Goal: Transaction & Acquisition: Purchase product/service

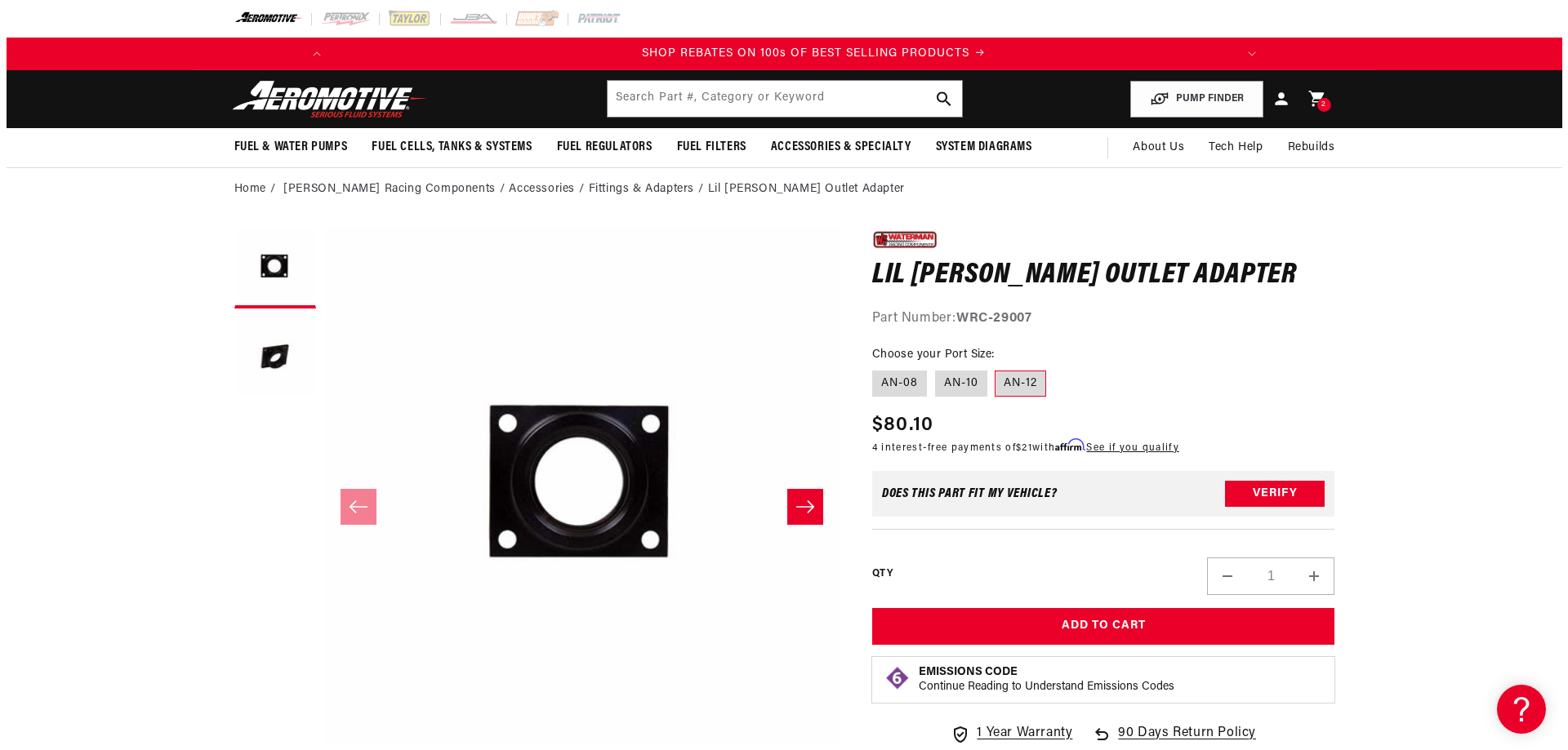
scroll to position [0, 926]
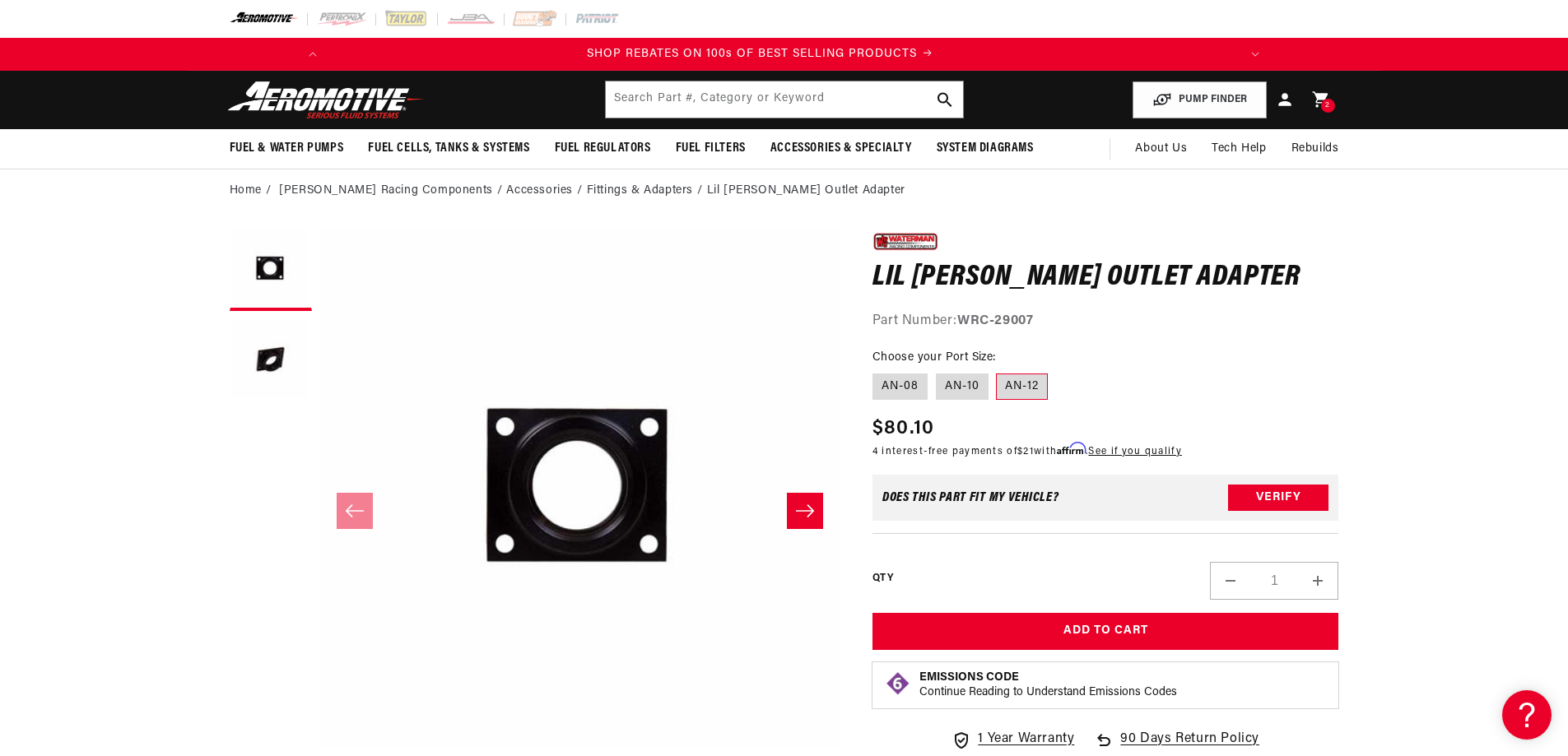
click at [626, 195] on li "Fittings & Adapters" at bounding box center [646, 190] width 120 height 18
click at [1313, 95] on icon at bounding box center [1321, 99] width 21 height 21
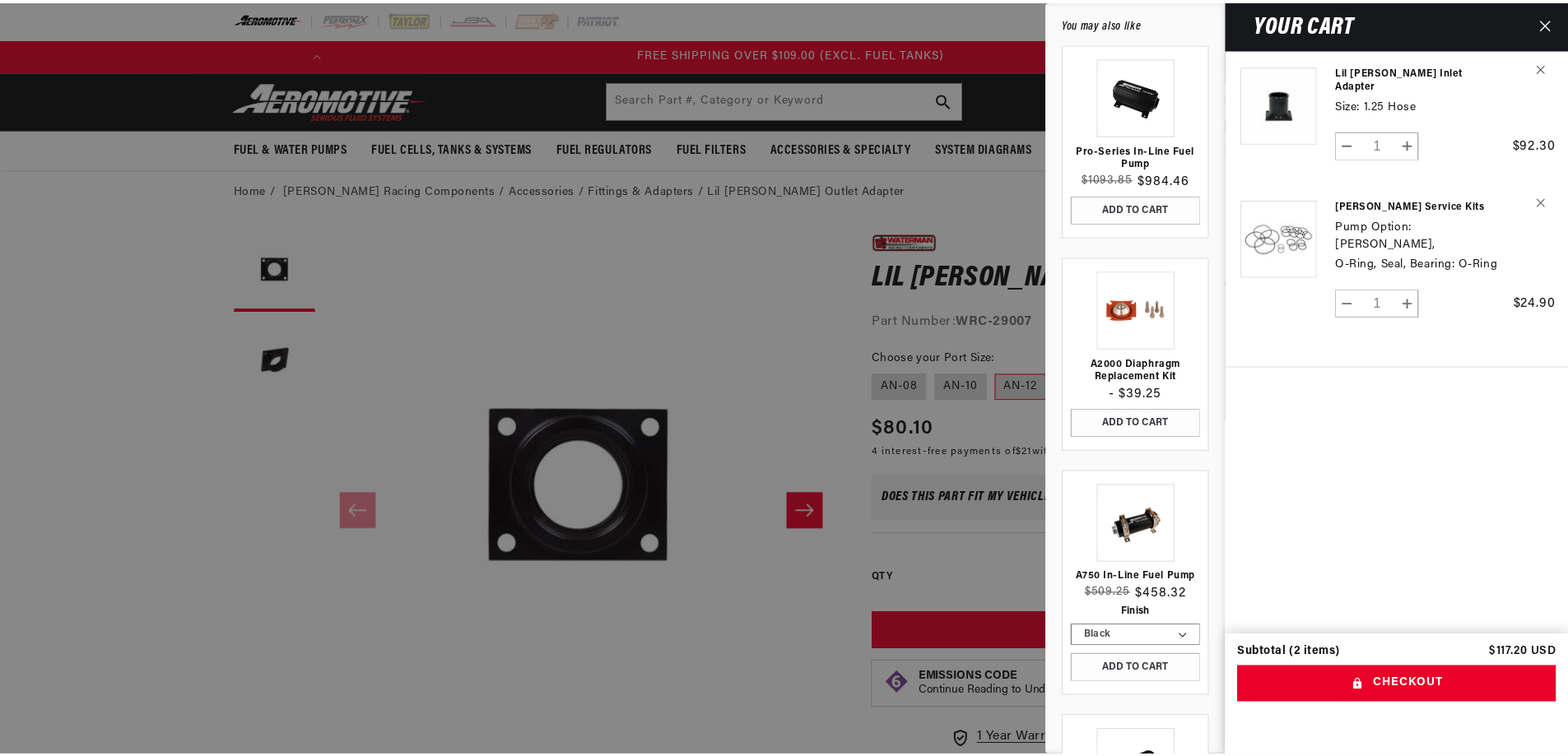
scroll to position [0, 1867]
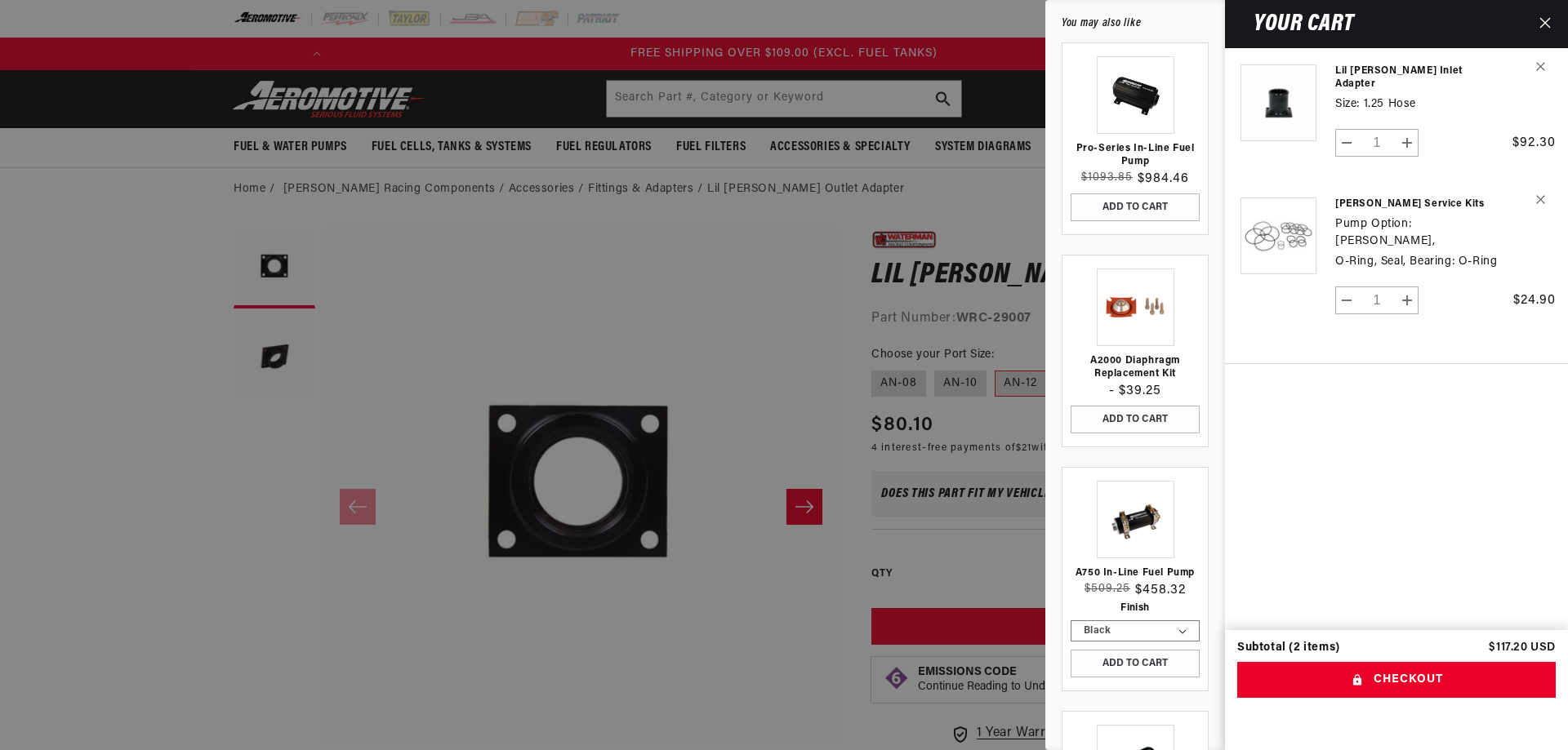
click at [624, 192] on div at bounding box center [784, 375] width 1568 height 750
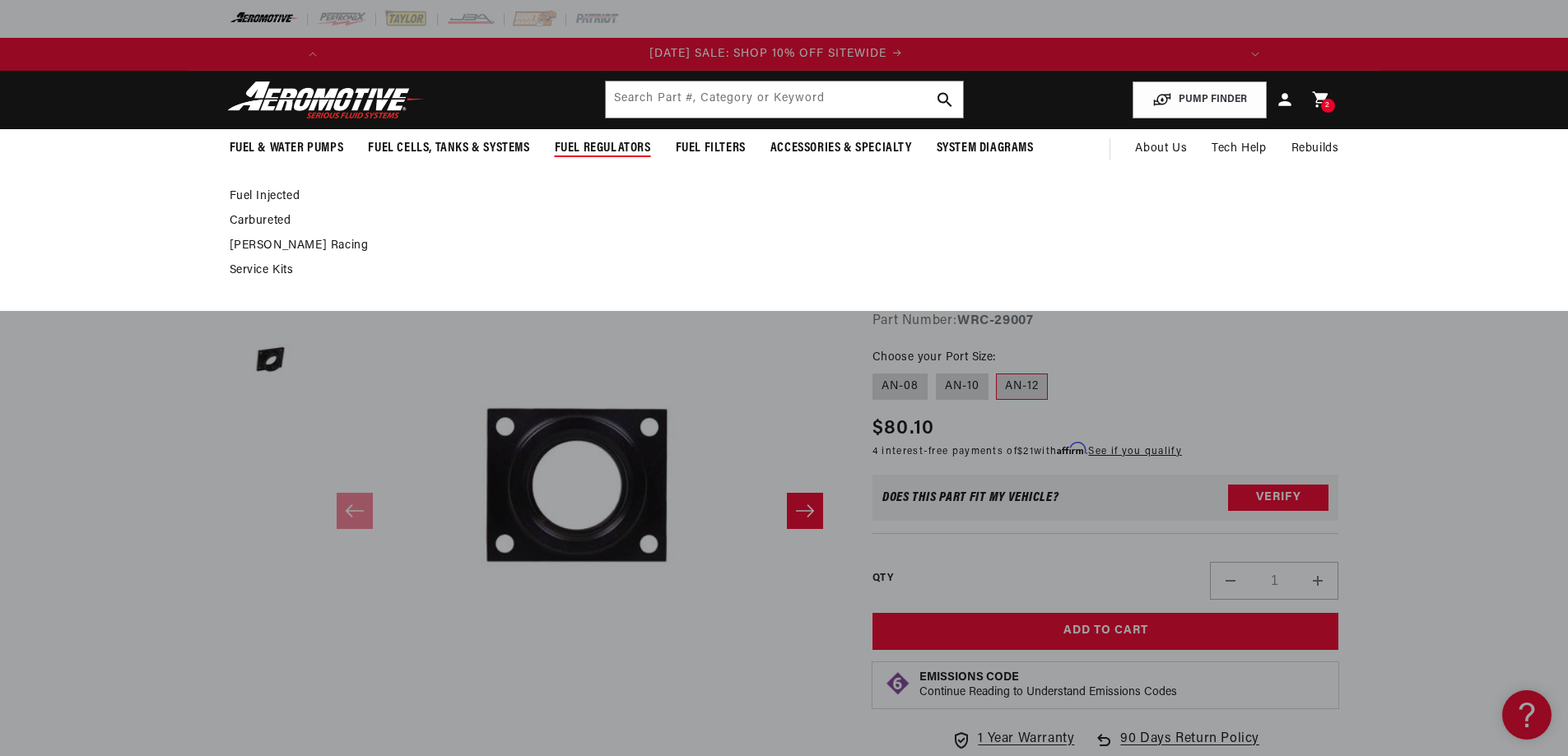
scroll to position [0, 0]
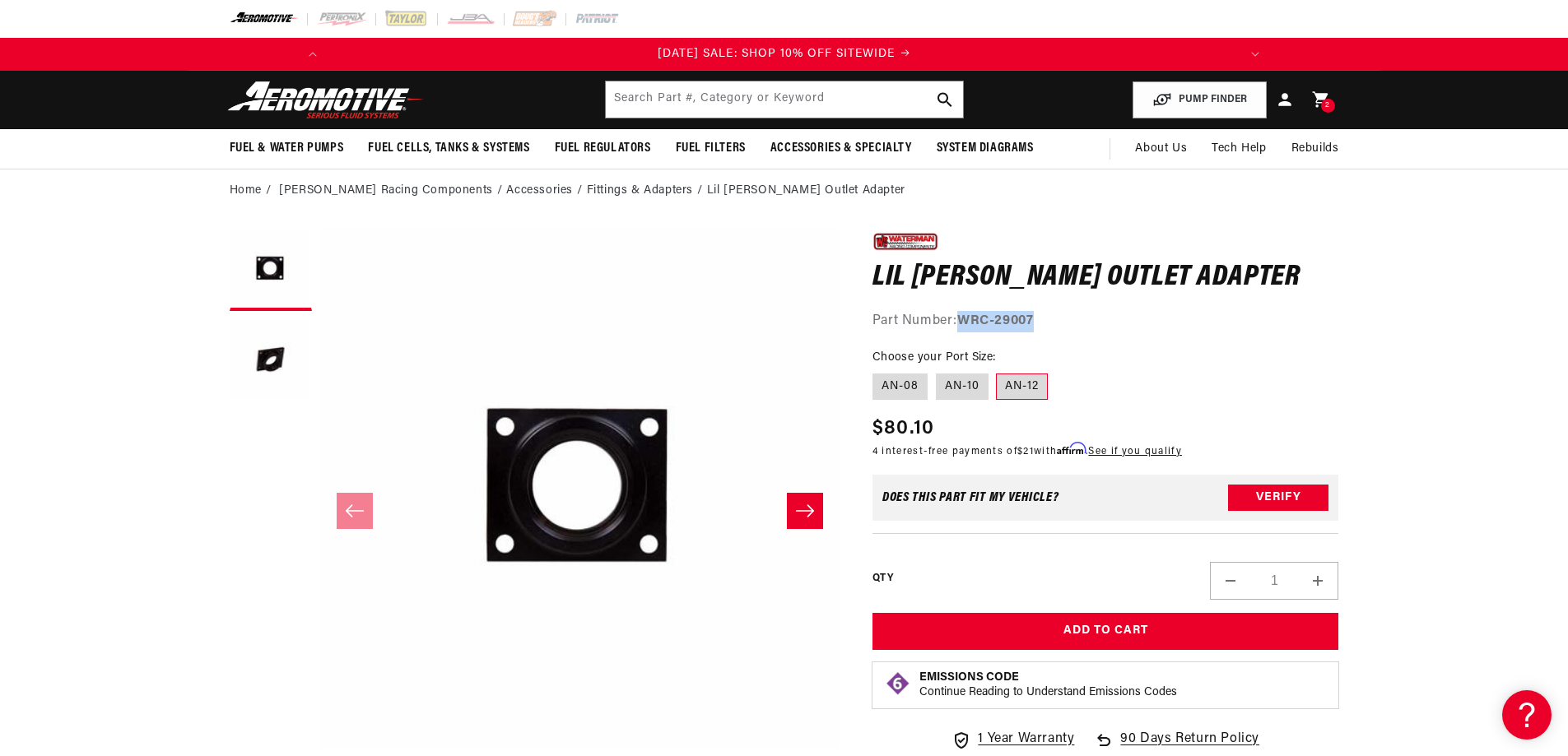
drag, startPoint x: 1043, startPoint y: 315, endPoint x: 965, endPoint y: 315, distance: 78.0
click at [965, 315] on div "Part Number: WRC-29007" at bounding box center [1106, 322] width 467 height 21
copy strong "WRC-29007"
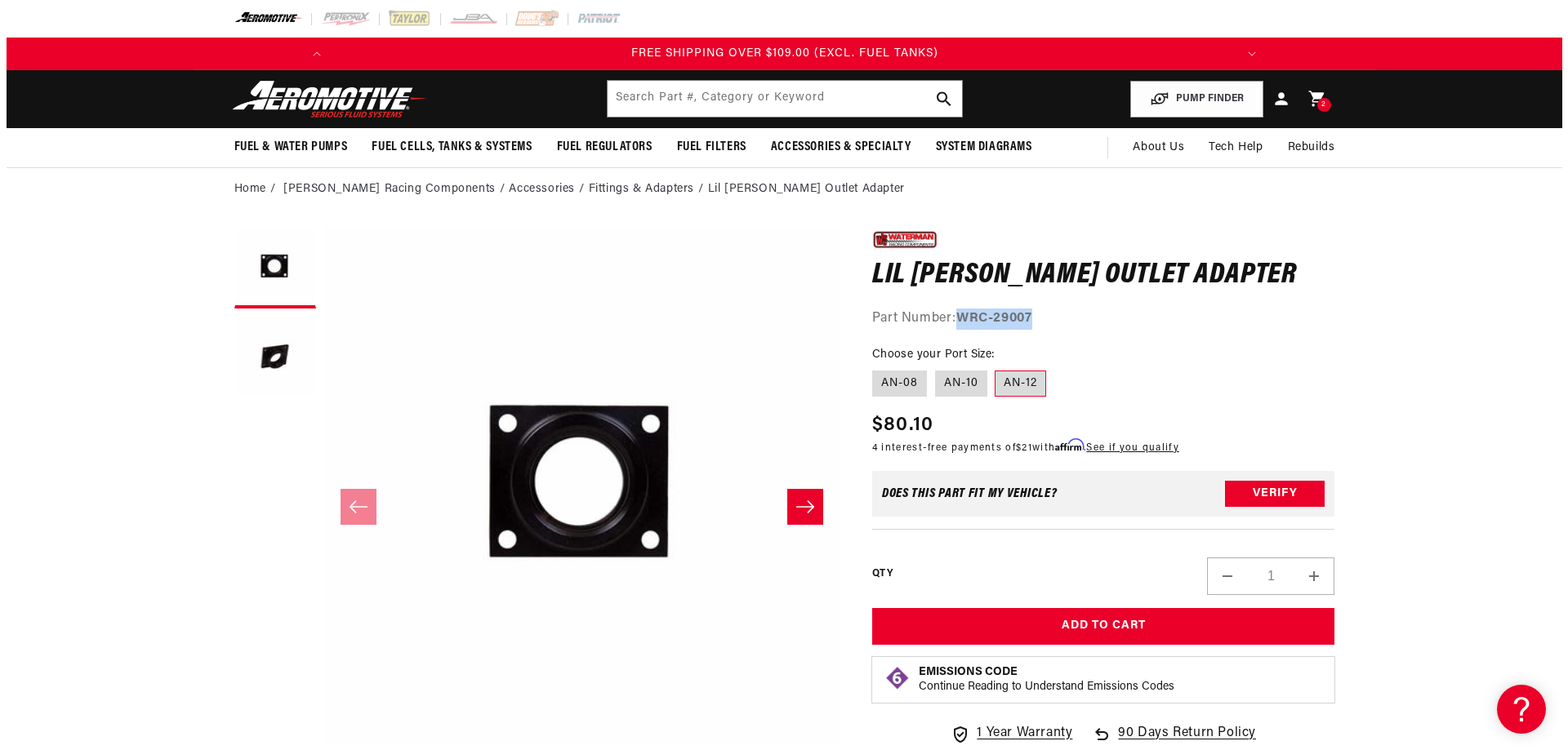
scroll to position [0, 1852]
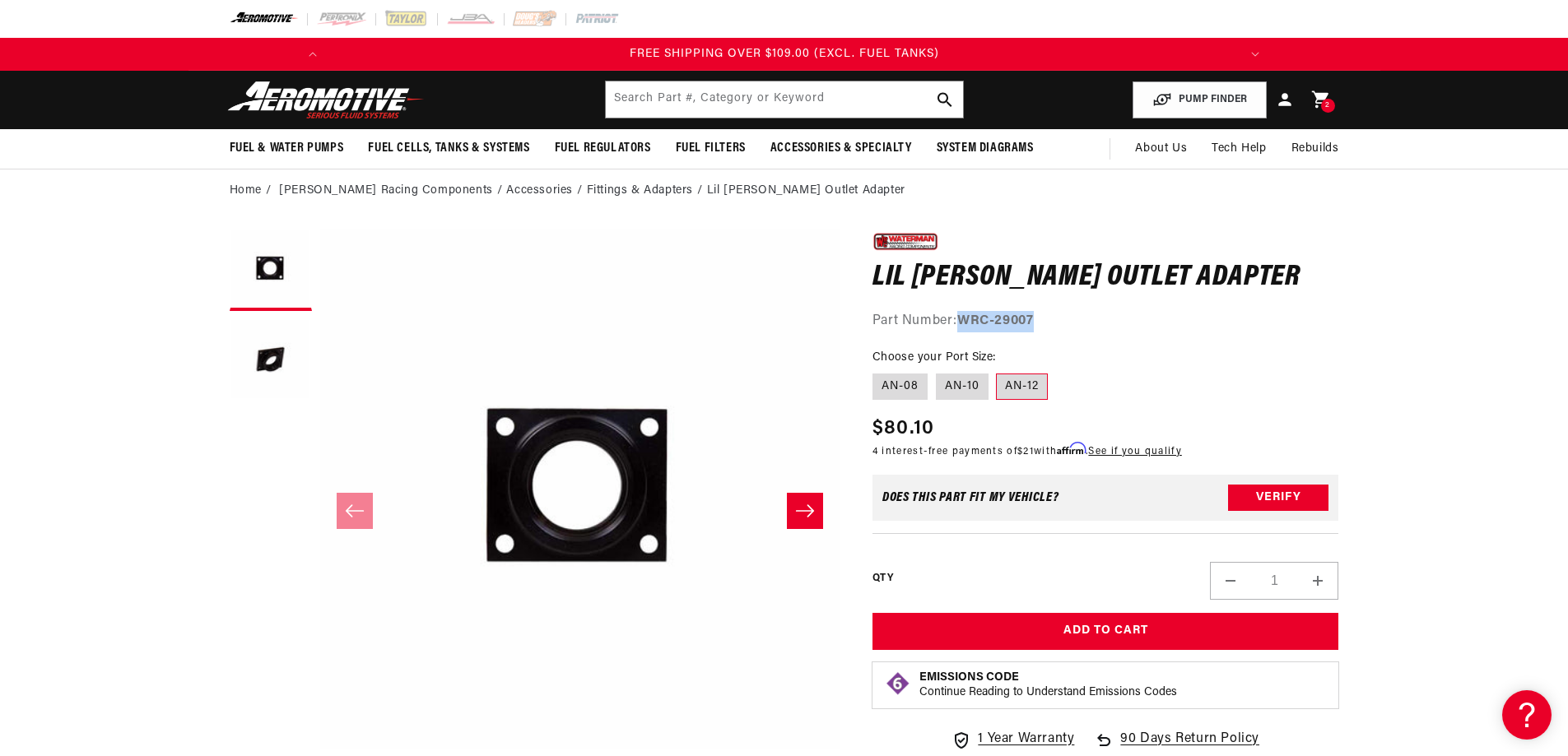
click at [1333, 101] on div "2 2 items" at bounding box center [1328, 105] width 14 height 14
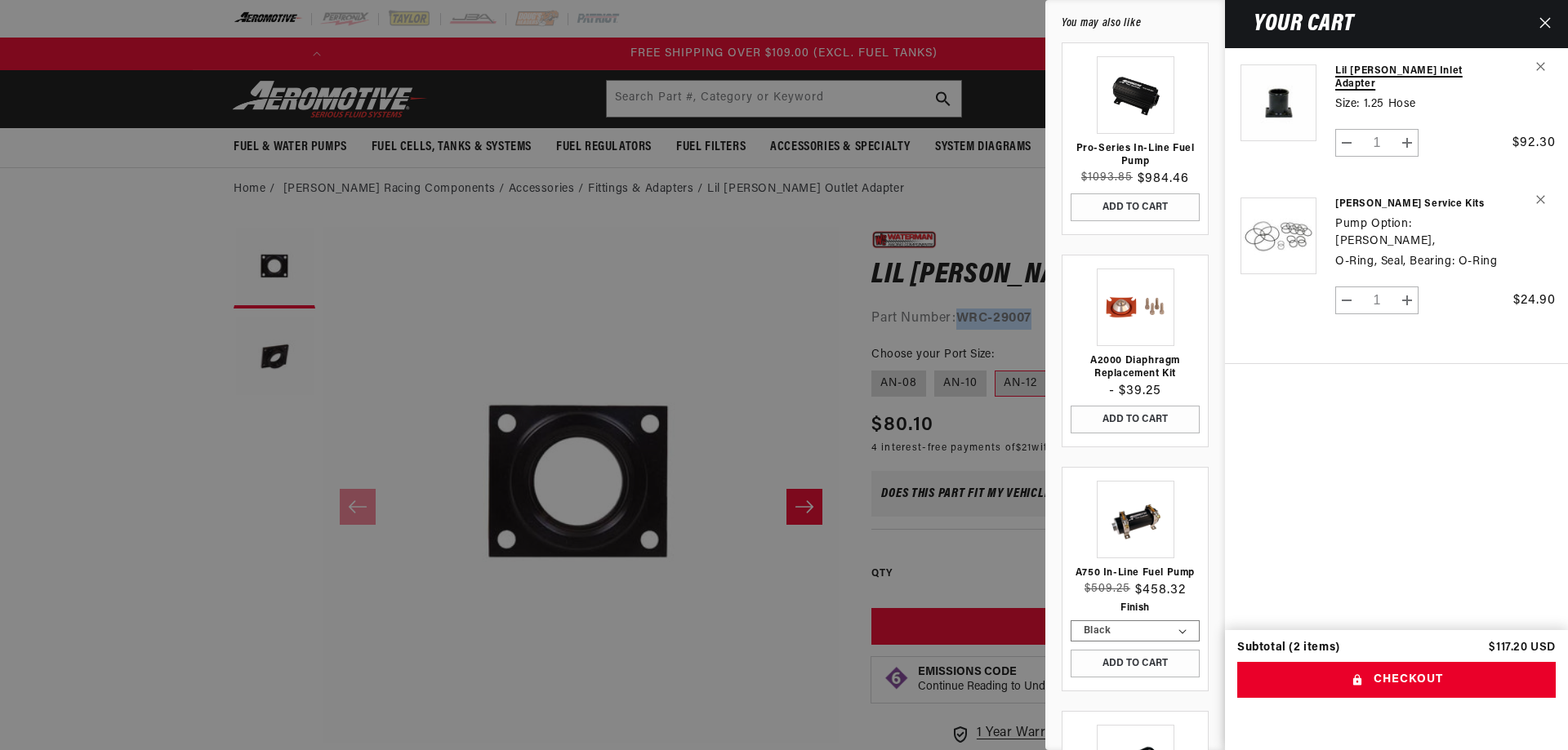
click at [1363, 66] on link "Lil [PERSON_NAME] Inlet Adapter" at bounding box center [1415, 77] width 162 height 26
